Goal: Navigation & Orientation: Find specific page/section

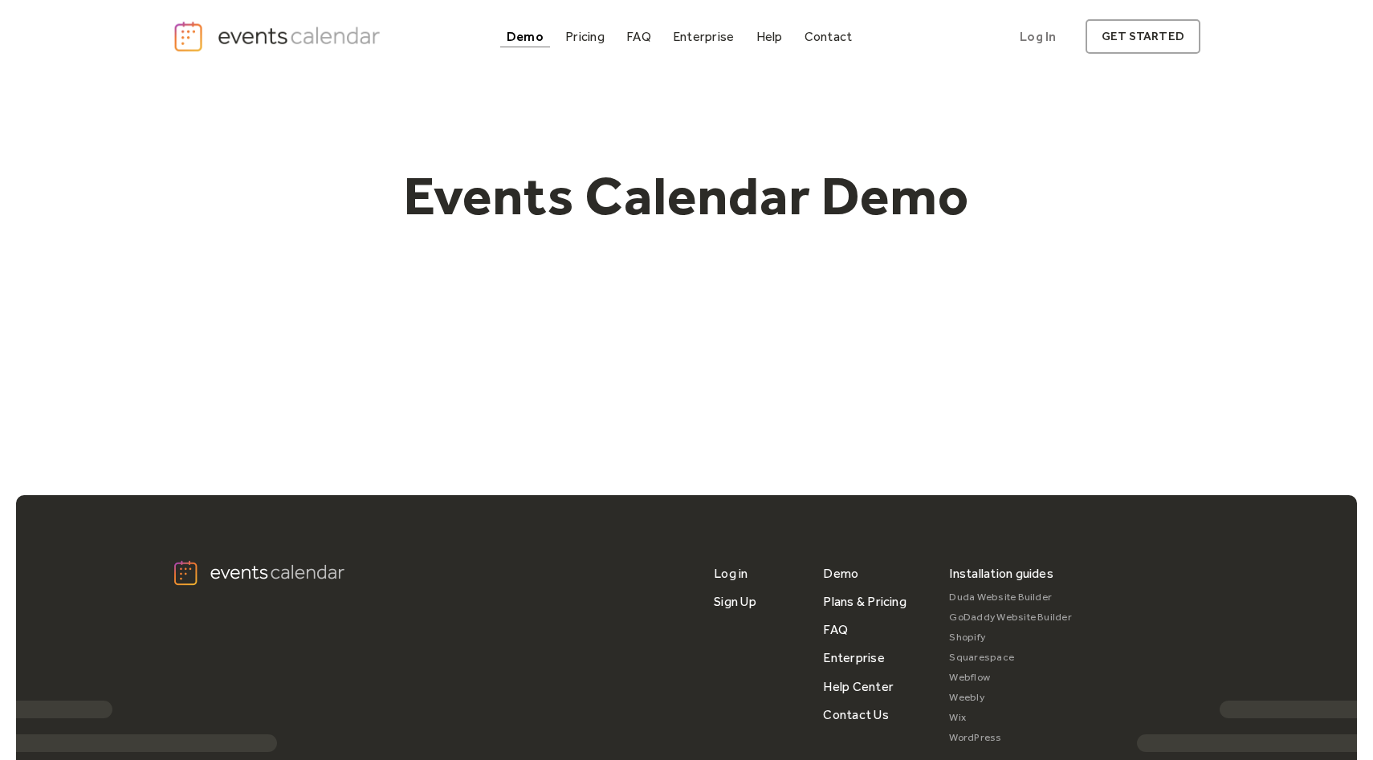
click at [584, 189] on h1 "Events Calendar Demo" at bounding box center [686, 196] width 616 height 66
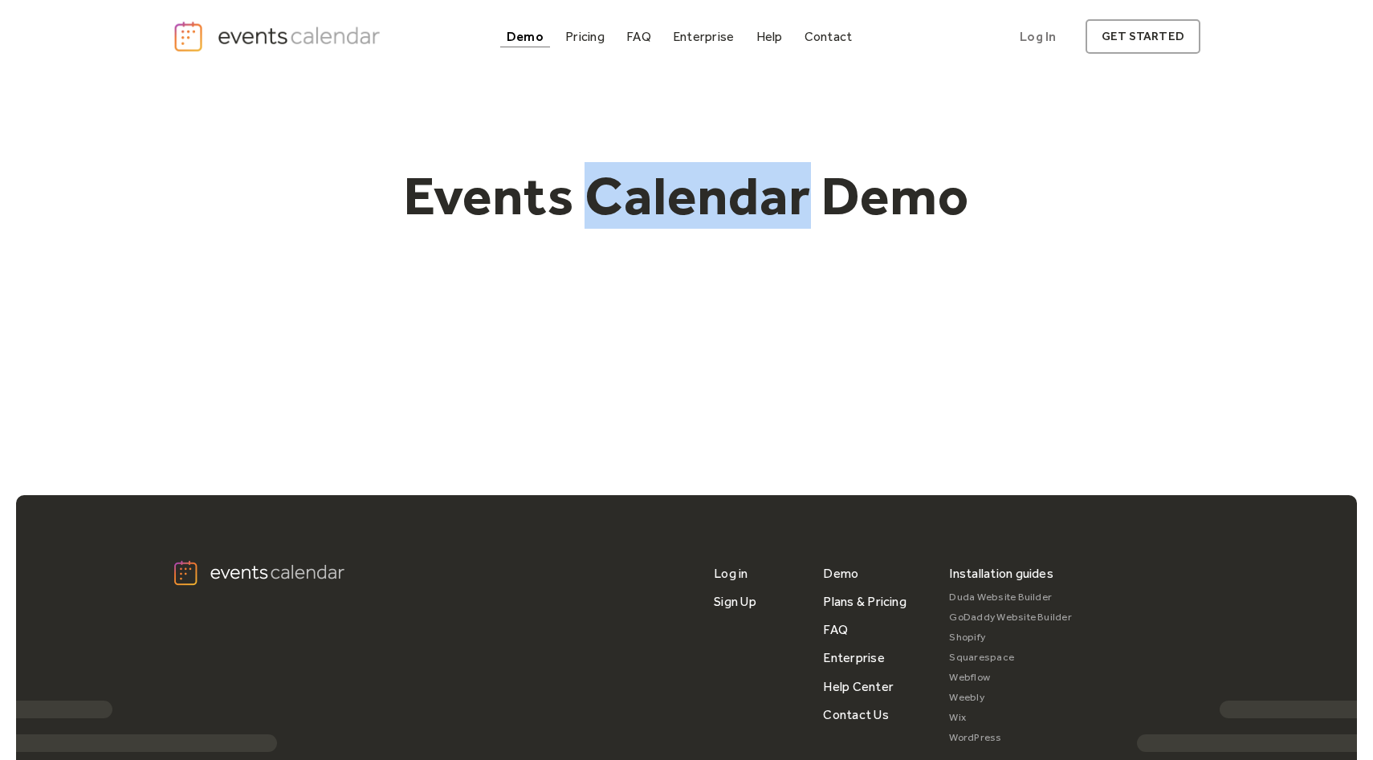
click at [584, 189] on h1 "Events Calendar Demo" at bounding box center [686, 196] width 616 height 66
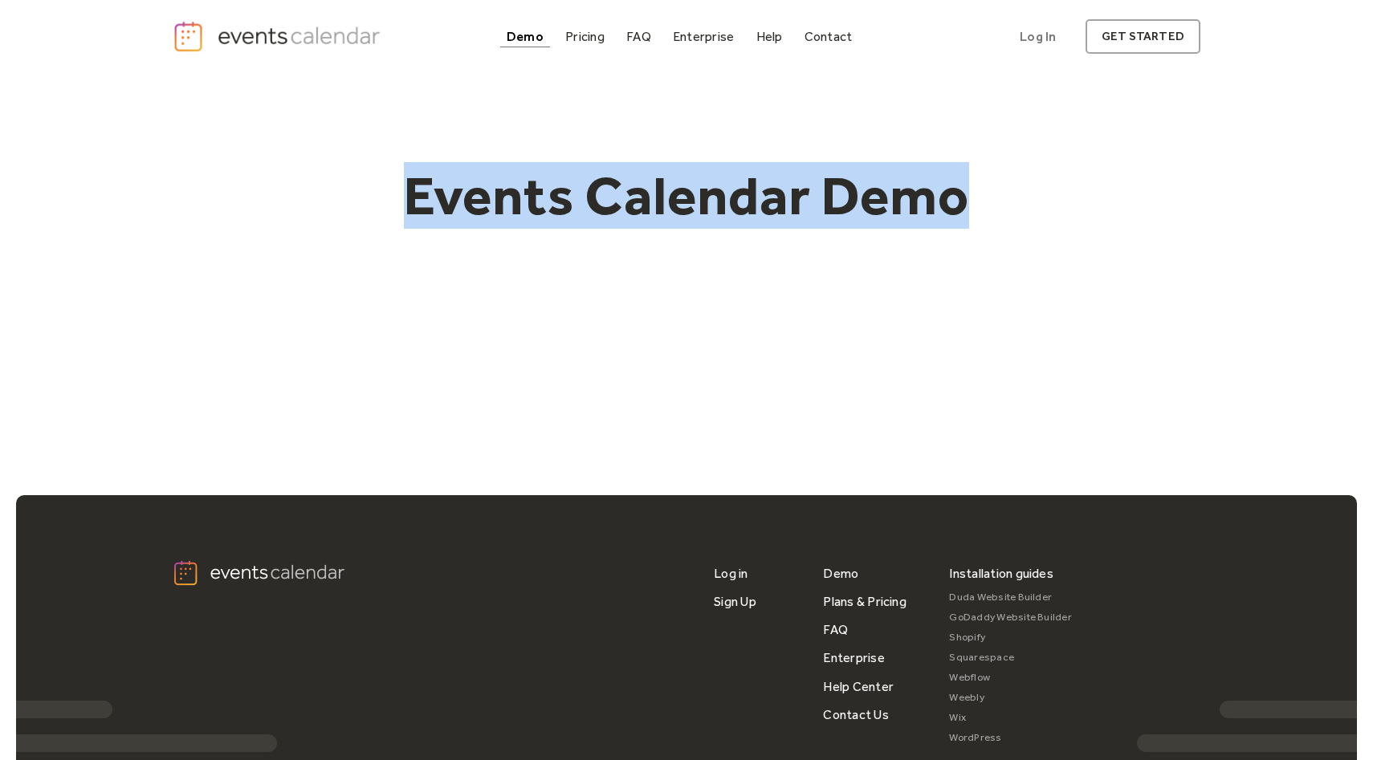
click at [584, 189] on h1 "Events Calendar Demo" at bounding box center [686, 196] width 616 height 66
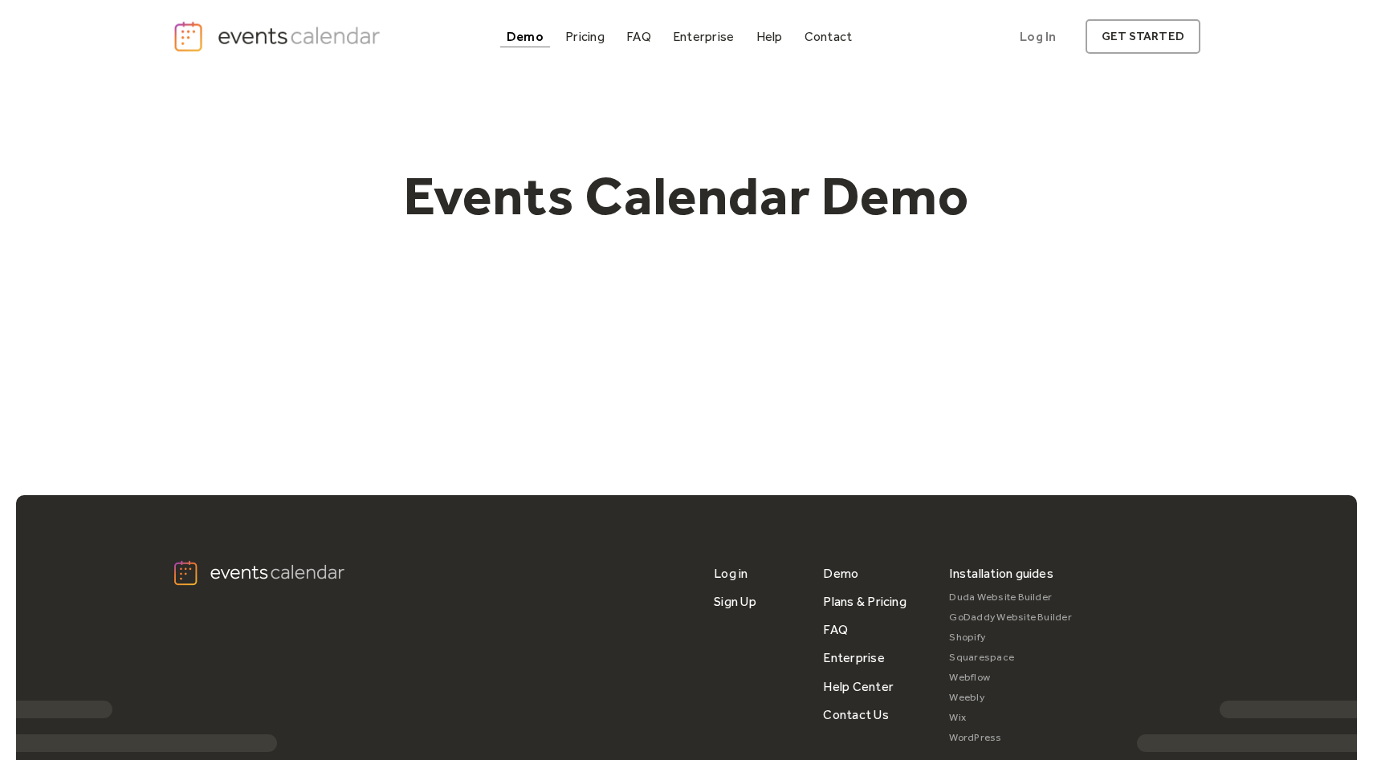
click at [780, 183] on h1 "Events Calendar Demo" at bounding box center [686, 196] width 616 height 66
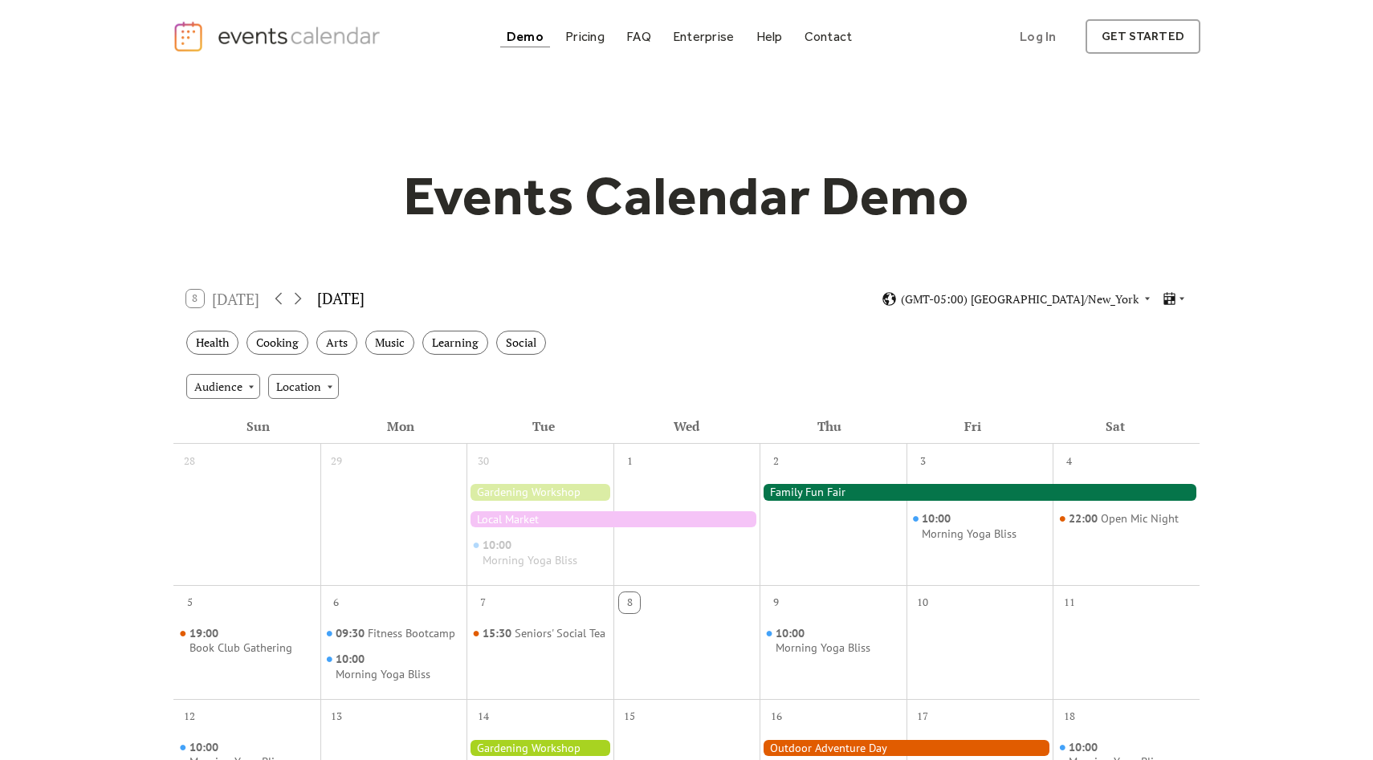
click at [686, 193] on h1 "Events Calendar Demo" at bounding box center [686, 196] width 616 height 66
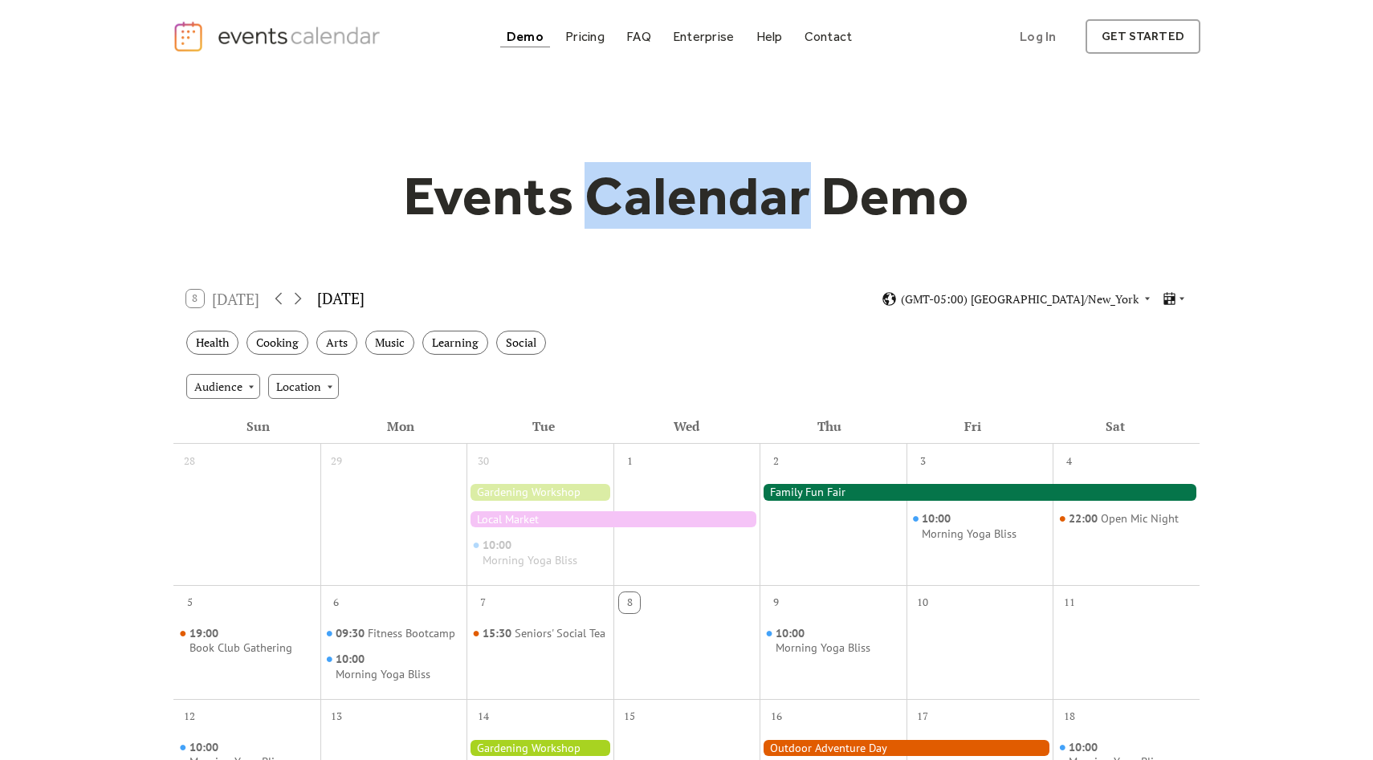
click at [686, 193] on h1 "Events Calendar Demo" at bounding box center [686, 196] width 616 height 66
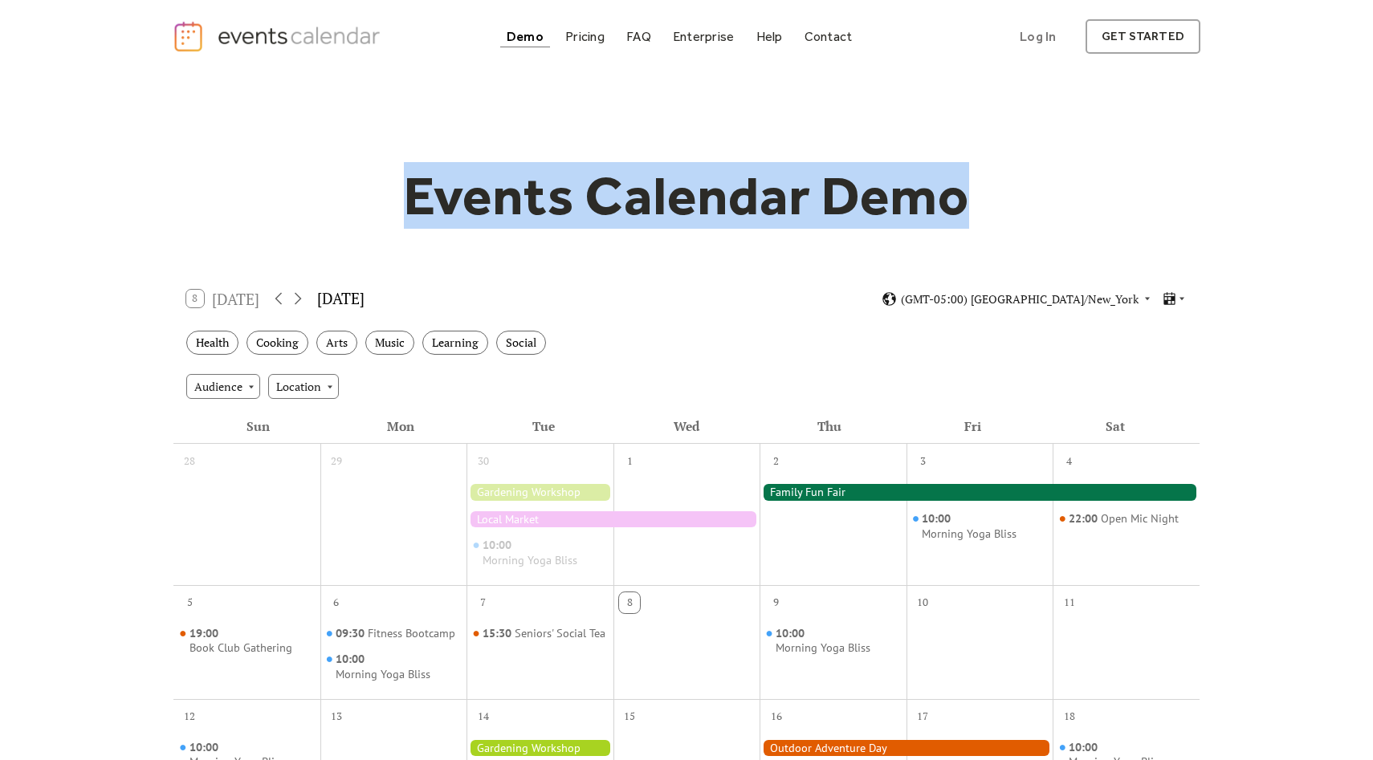
click at [686, 193] on h1 "Events Calendar Demo" at bounding box center [686, 196] width 616 height 66
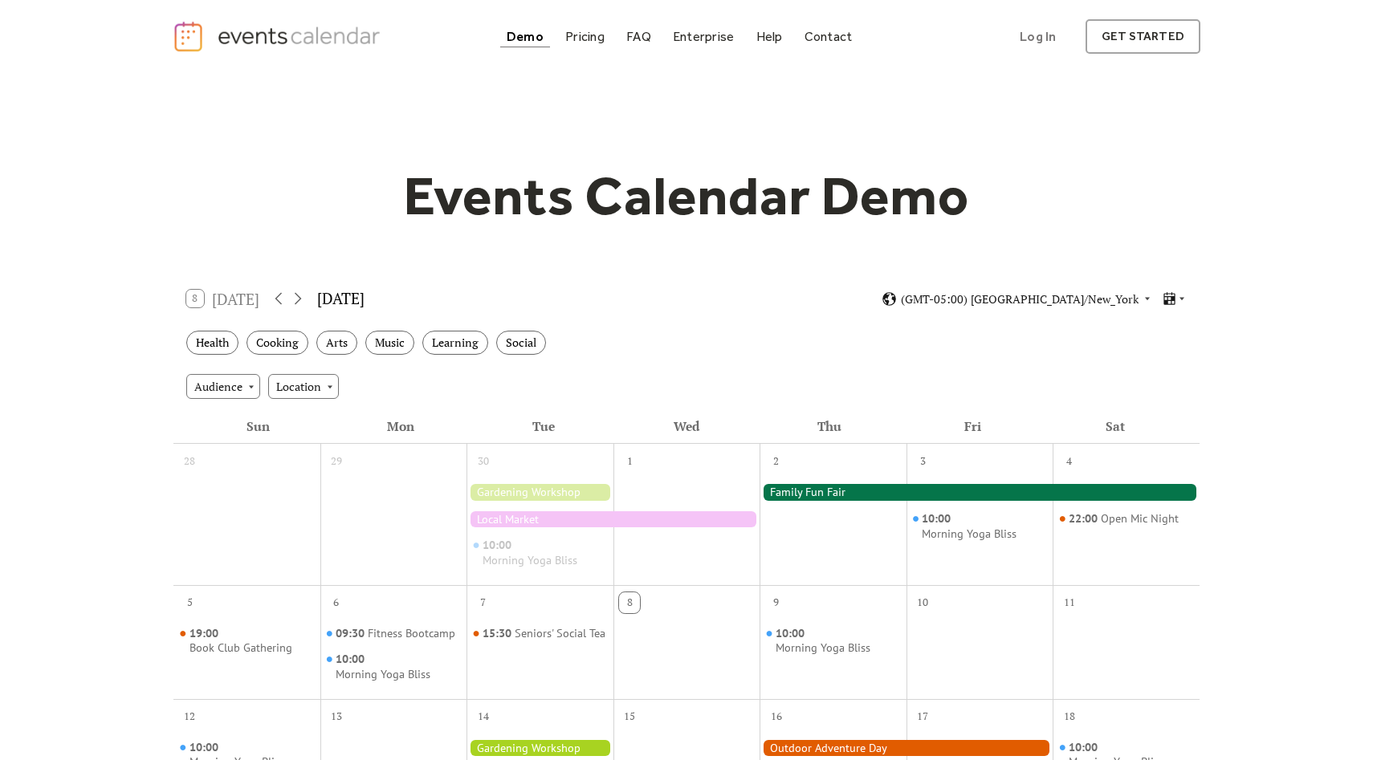
click at [990, 178] on h1 "Events Calendar Demo" at bounding box center [686, 196] width 616 height 66
click at [662, 199] on h1 "Events Calendar Demo" at bounding box center [686, 196] width 616 height 66
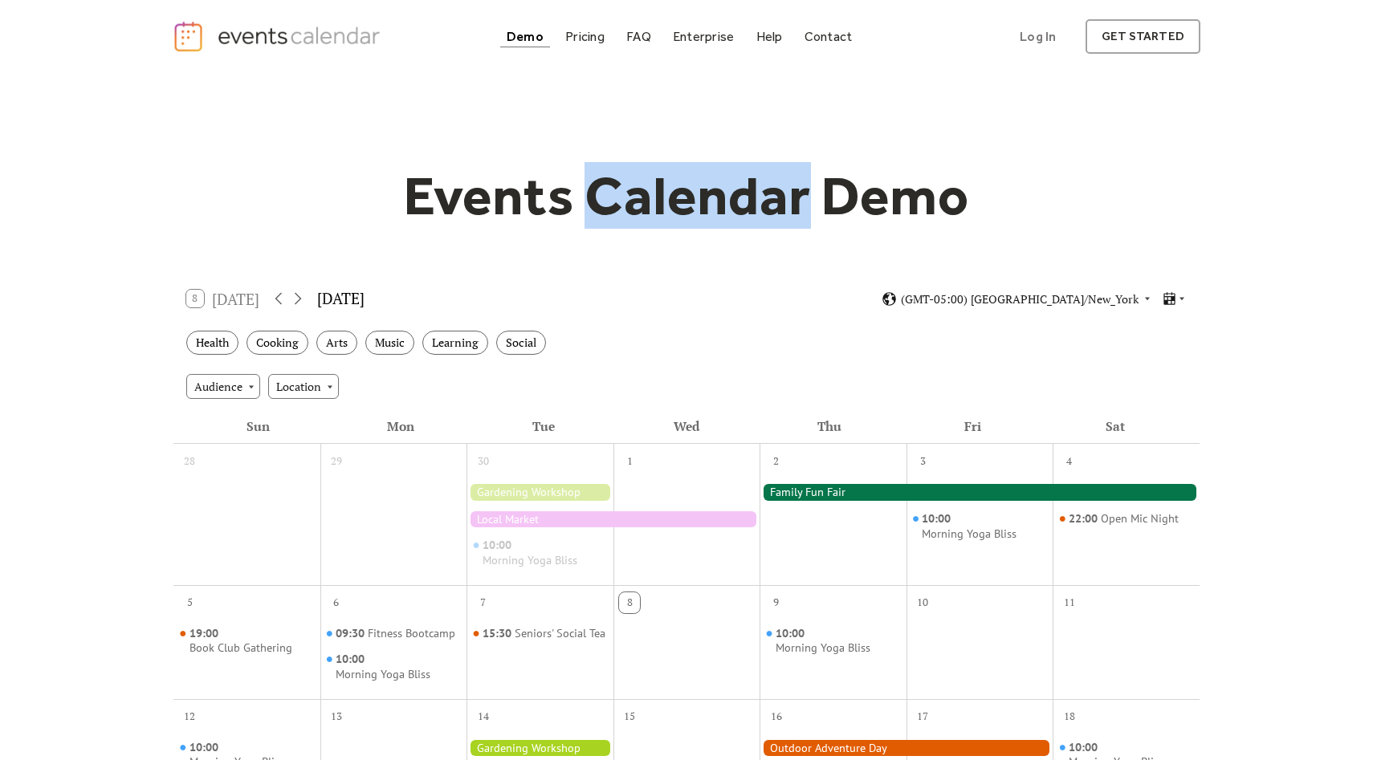
click at [662, 199] on h1 "Events Calendar Demo" at bounding box center [686, 196] width 616 height 66
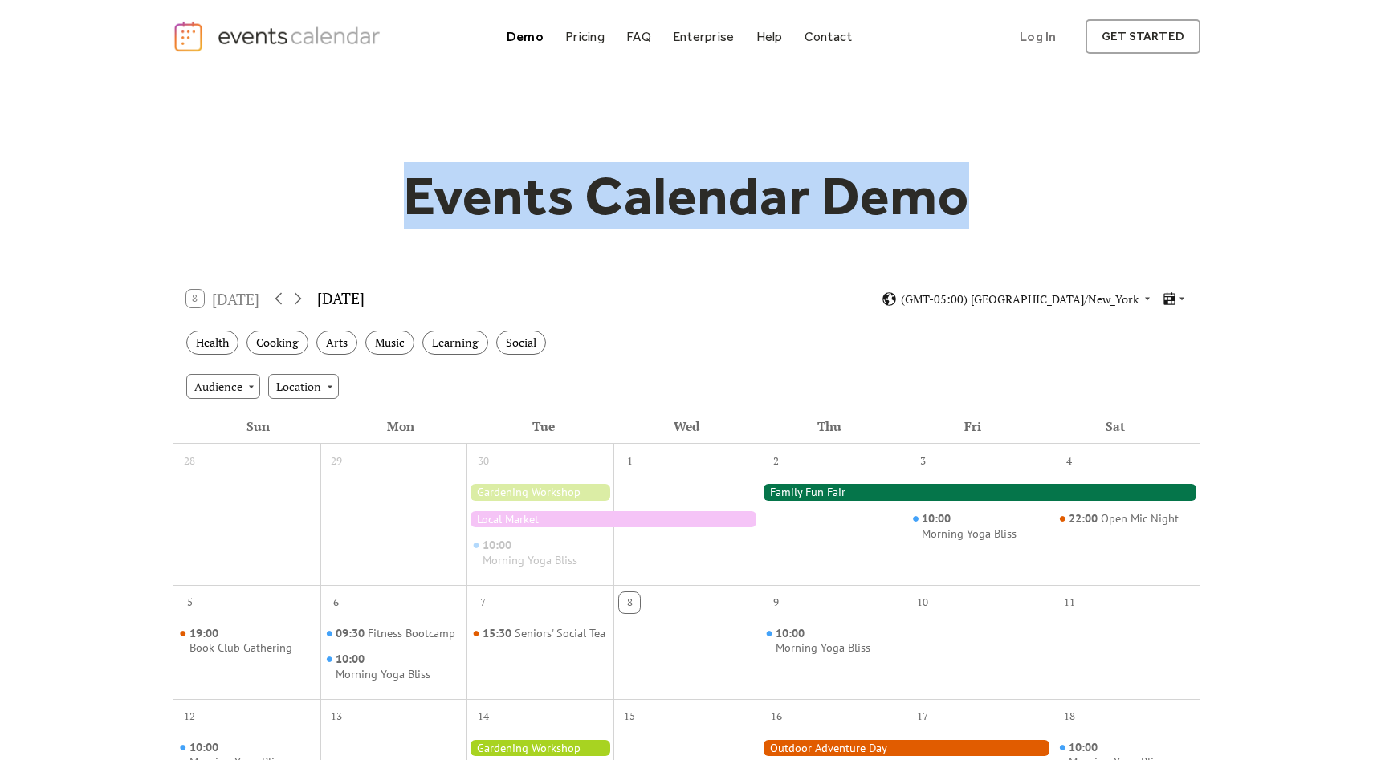
click at [662, 199] on h1 "Events Calendar Demo" at bounding box center [686, 196] width 616 height 66
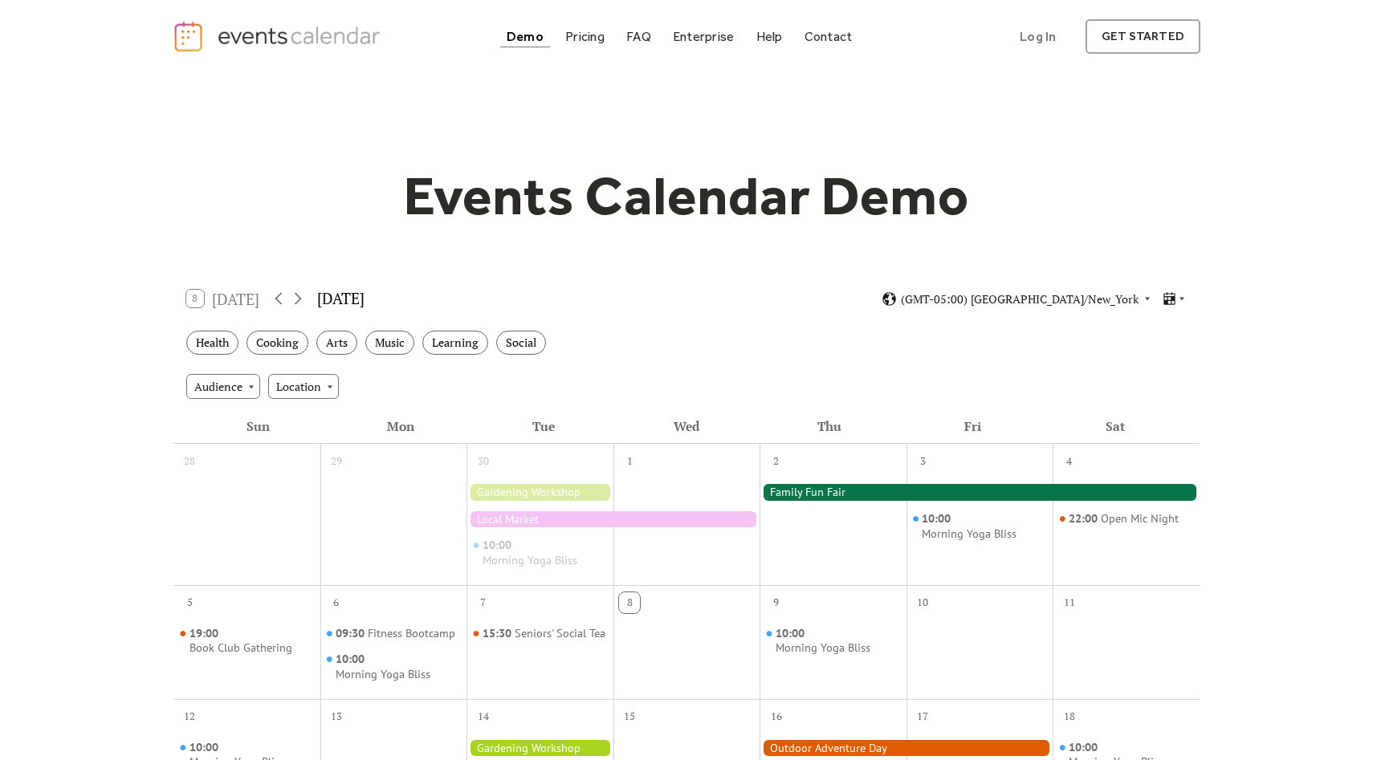
click at [1209, 238] on div "Events Calendar Demo Loading the Events Calendar..." at bounding box center [686, 714] width 1373 height 1283
click at [1235, 262] on div "Events Calendar Demo Loading the Events Calendar..." at bounding box center [686, 714] width 1373 height 1283
click at [1232, 211] on div "Events Calendar Demo Loading the Events Calendar..." at bounding box center [686, 714] width 1373 height 1283
